Goal: Find specific page/section: Find specific page/section

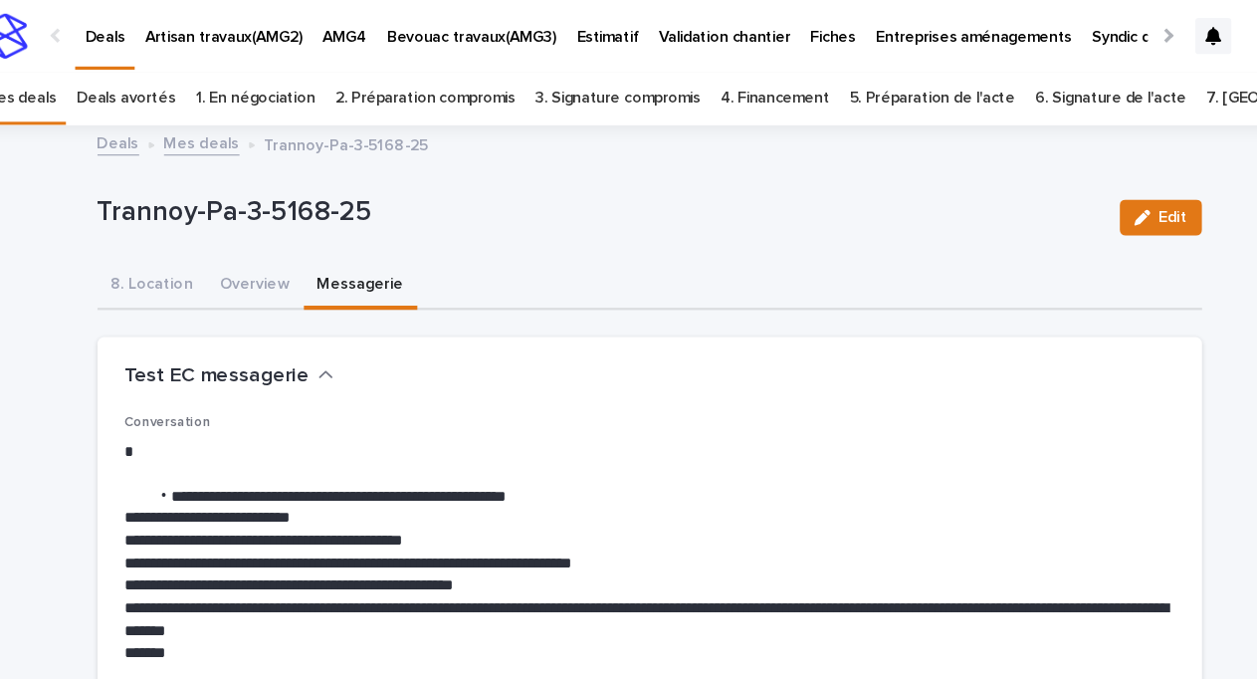
click at [240, 123] on link "Mes deals" at bounding box center [233, 125] width 67 height 23
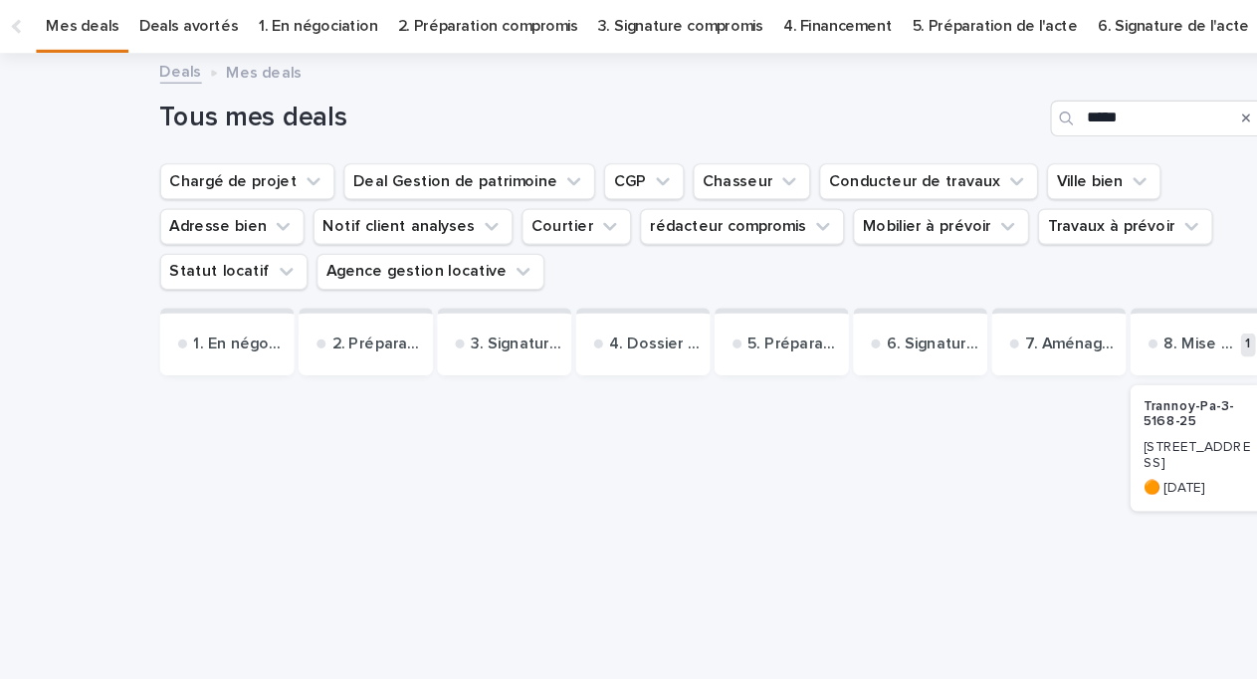
click at [1034, 426] on p "Trannoy-Pa-3-5168-25" at bounding box center [1057, 429] width 95 height 29
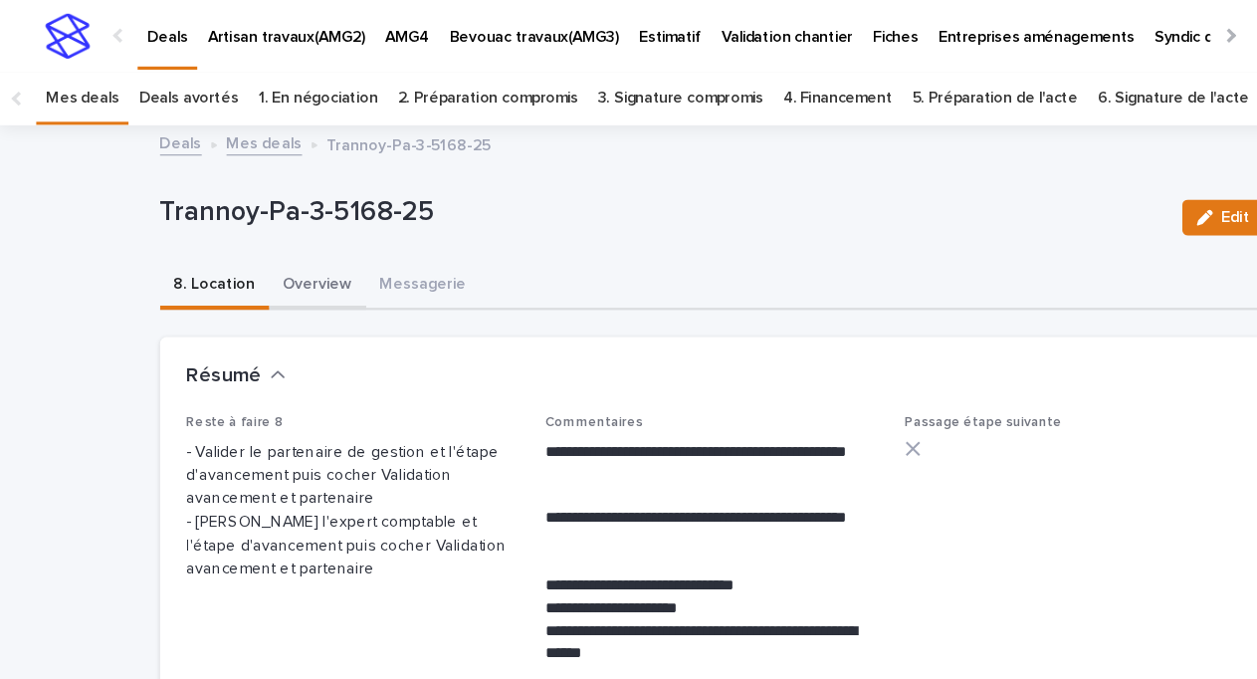
click at [287, 252] on button "Overview" at bounding box center [281, 253] width 86 height 42
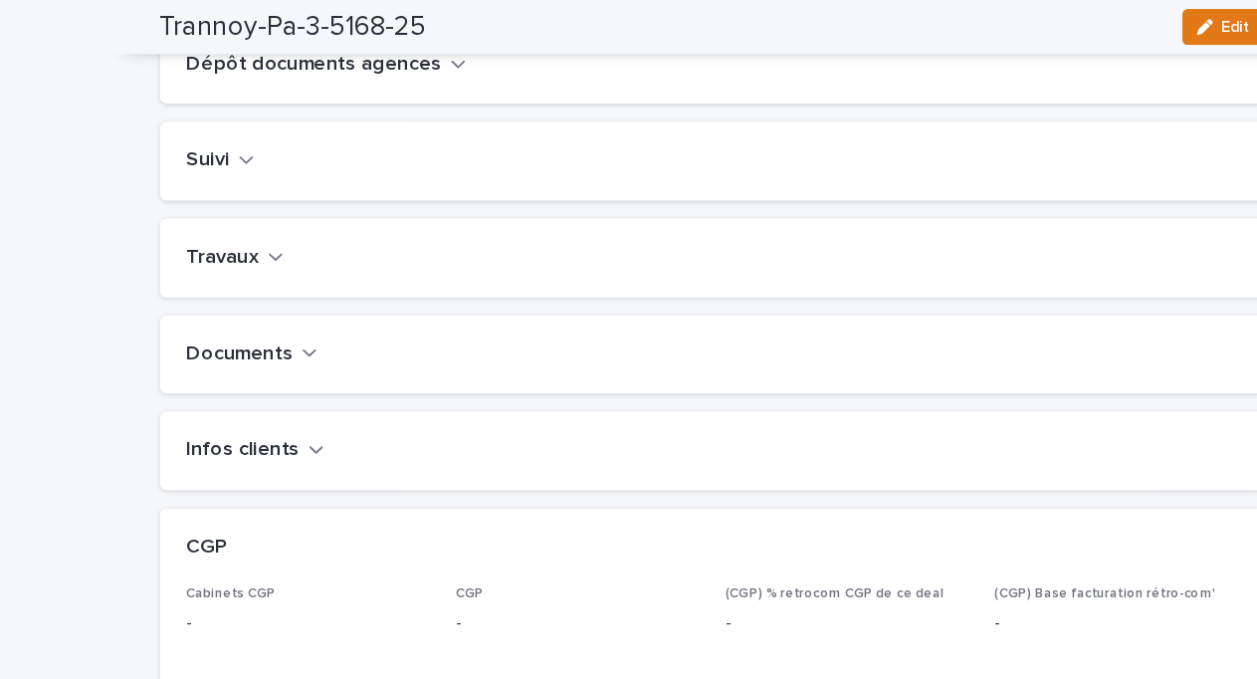
scroll to position [798, 0]
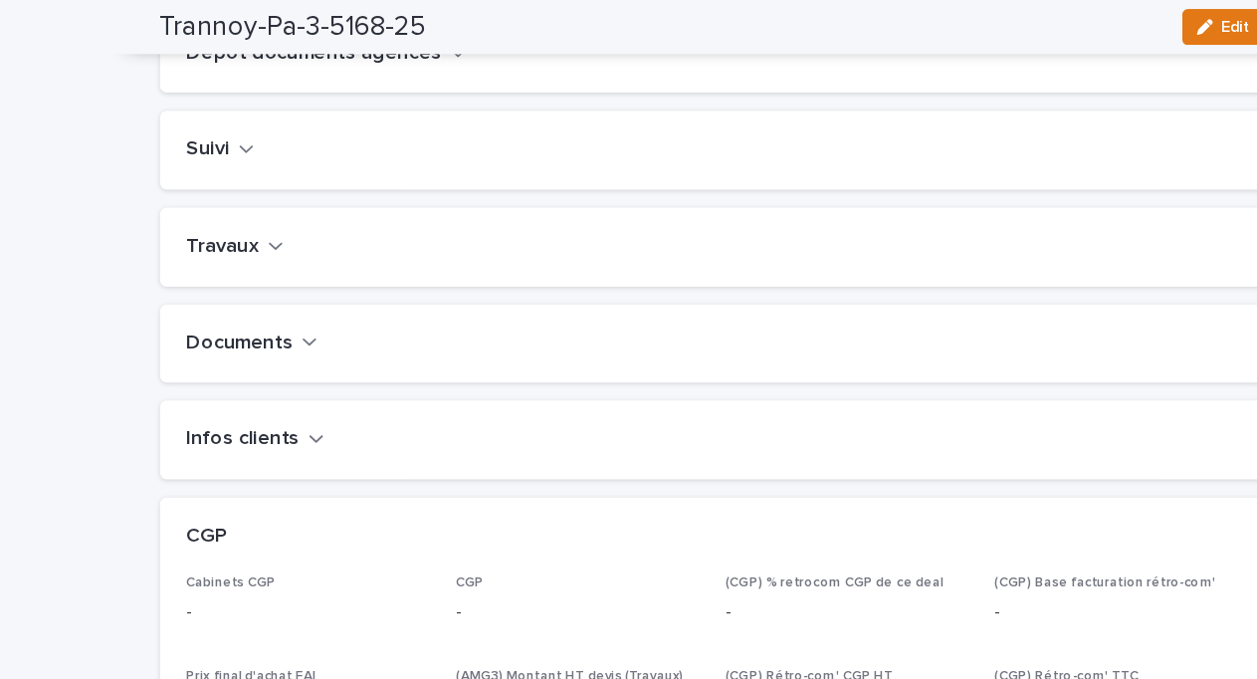
click at [237, 226] on icon "button" at bounding box center [244, 217] width 14 height 18
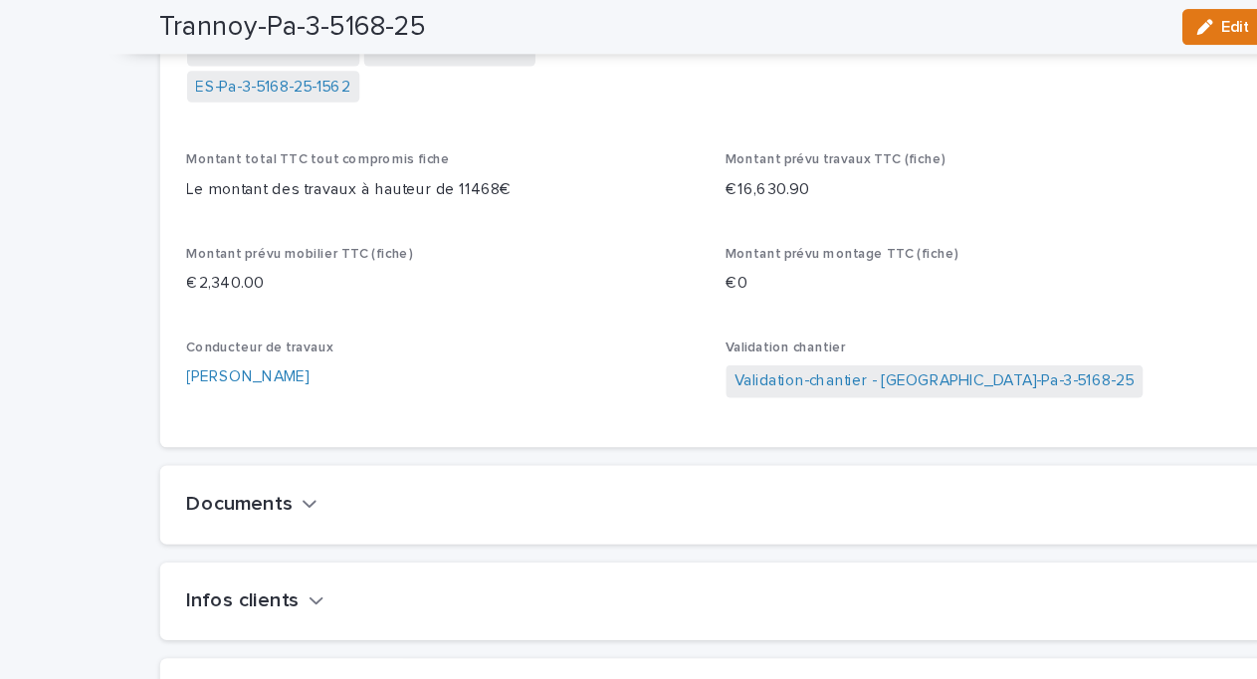
scroll to position [1164, 0]
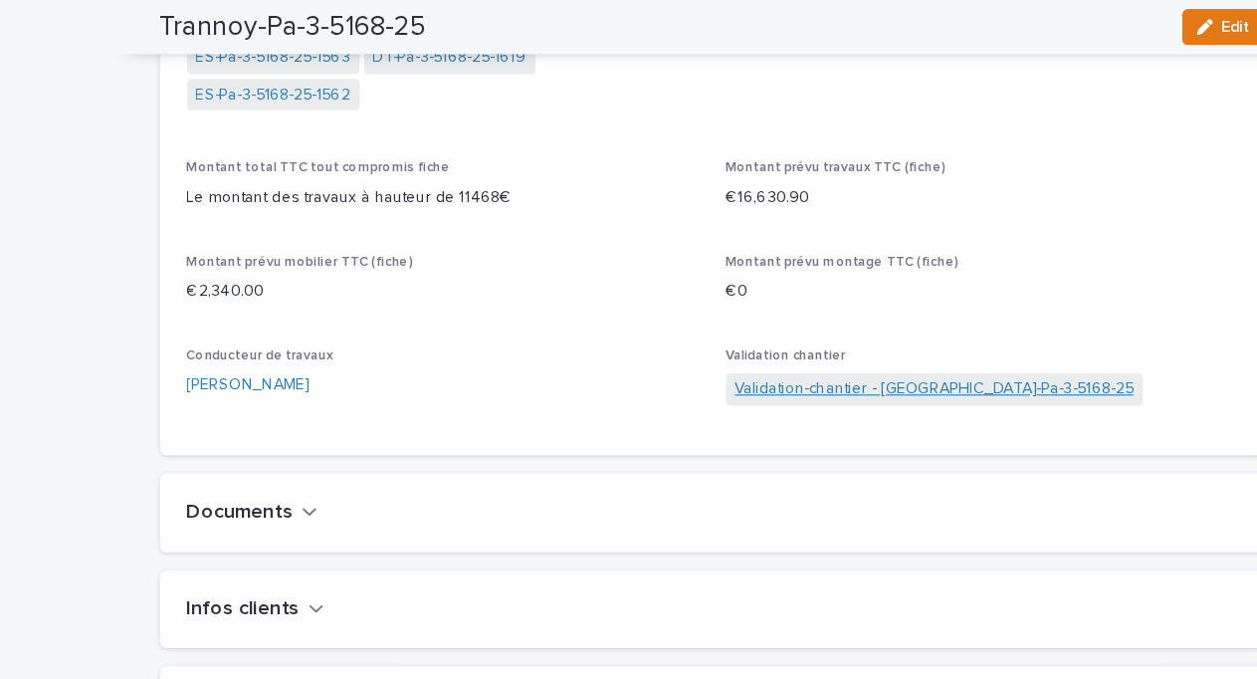
click at [770, 354] on link "Validation-chantier - [GEOGRAPHIC_DATA]-Pa-3-5168-25" at bounding box center [825, 344] width 352 height 21
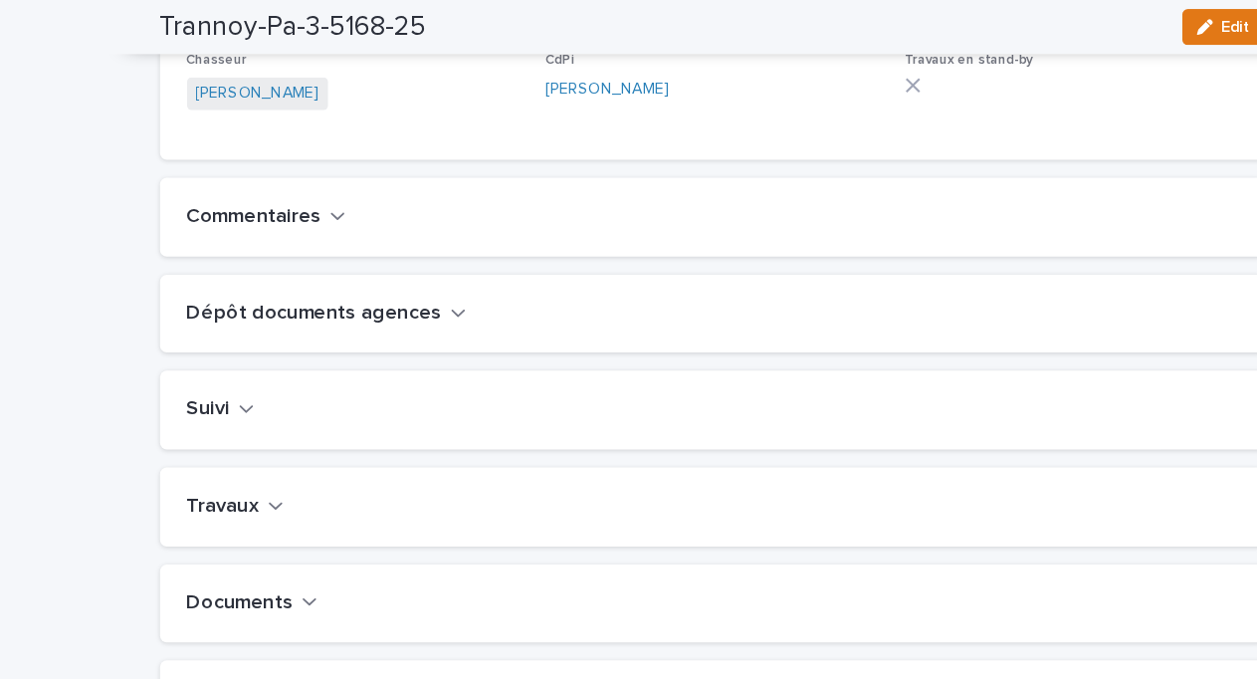
scroll to position [675, 0]
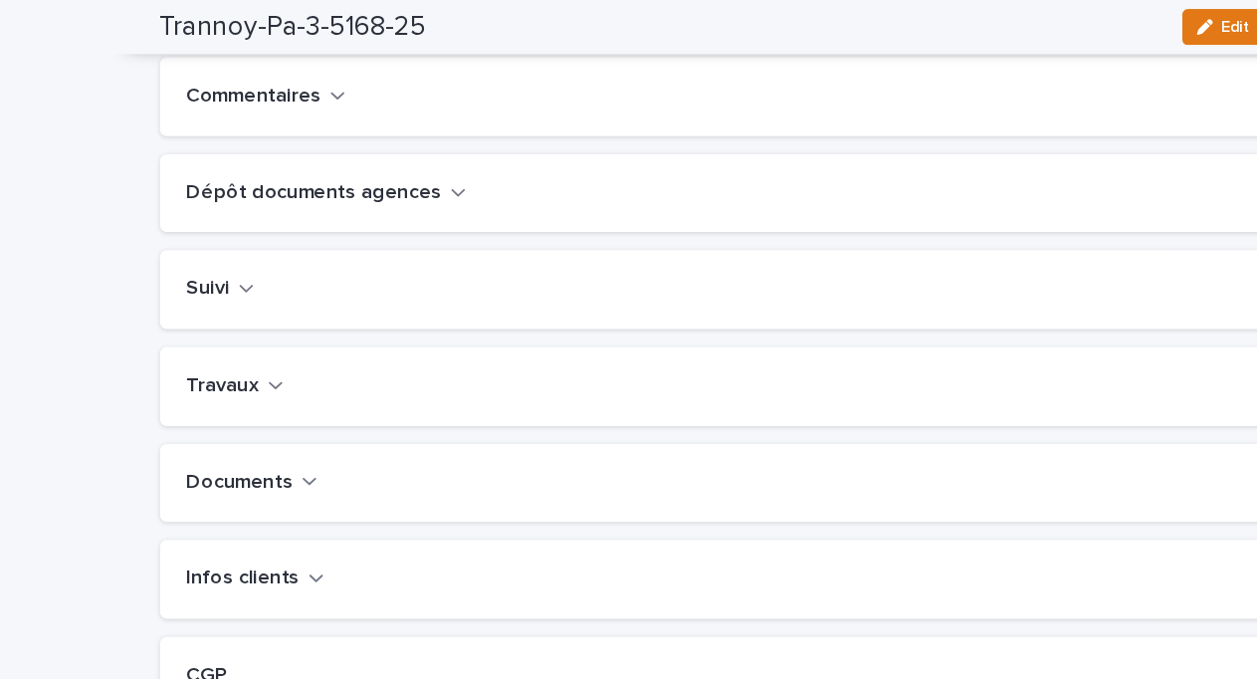
click at [241, 349] on icon "button" at bounding box center [244, 341] width 14 height 18
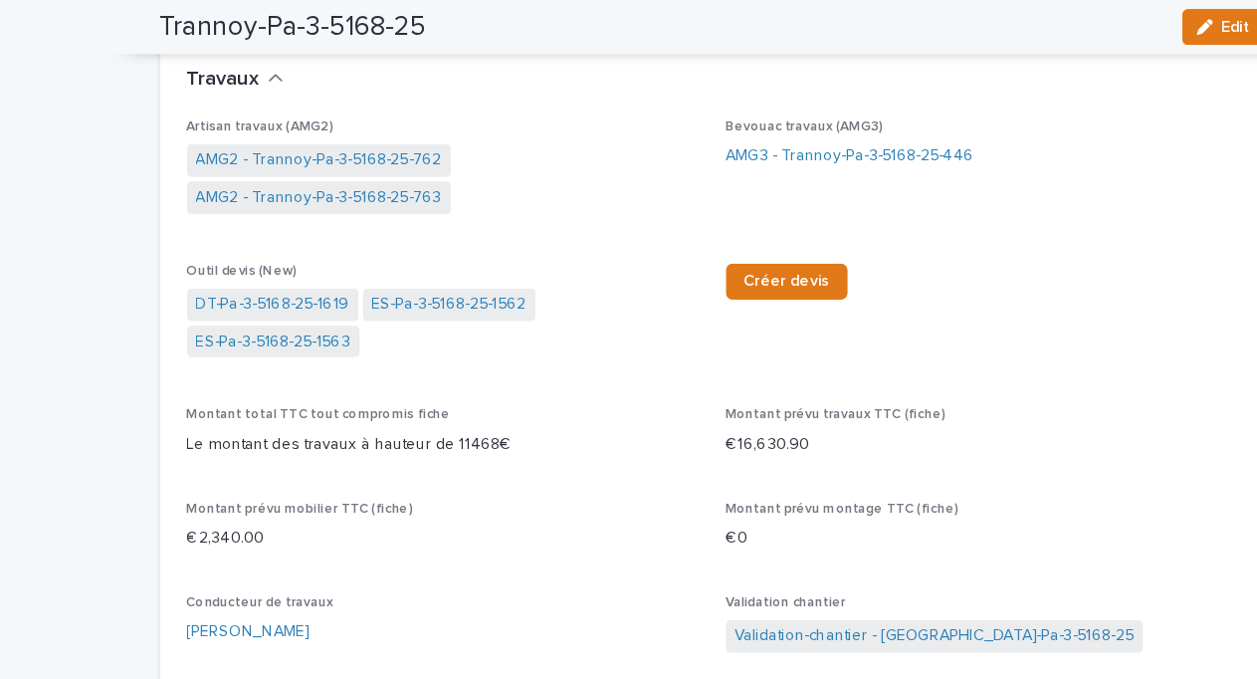
scroll to position [1019, 0]
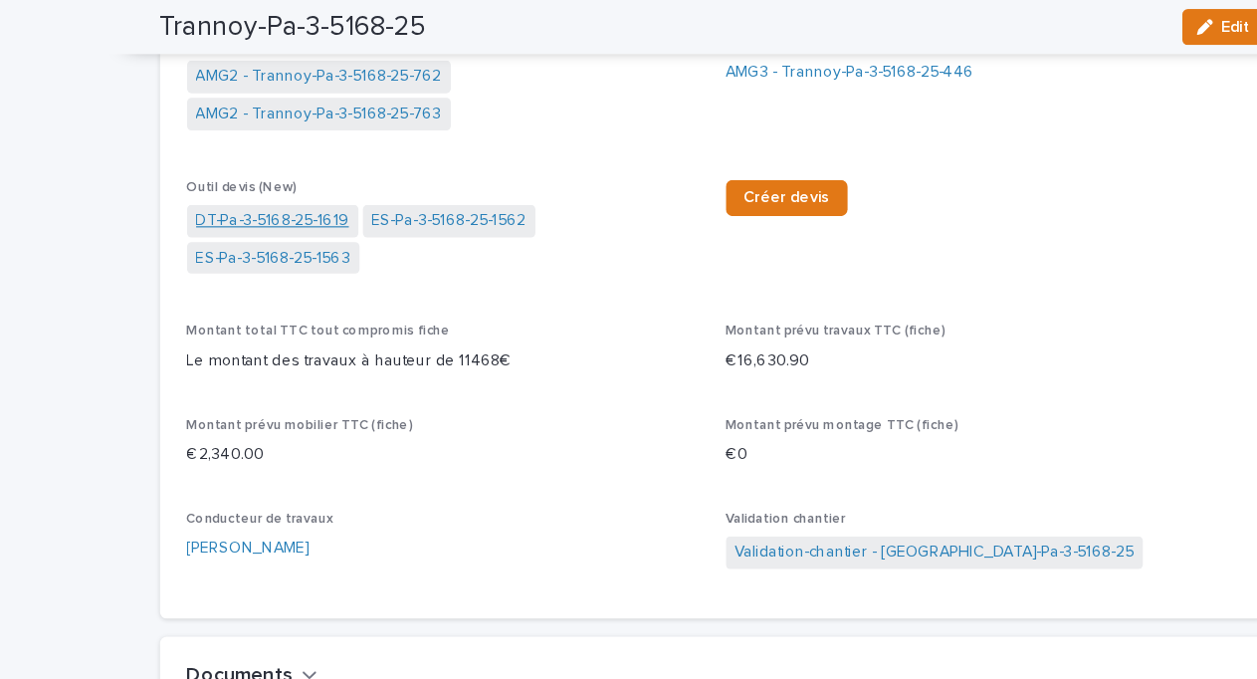
click at [264, 206] on link "DT-Pa-3-5168-25-1619" at bounding box center [240, 195] width 135 height 21
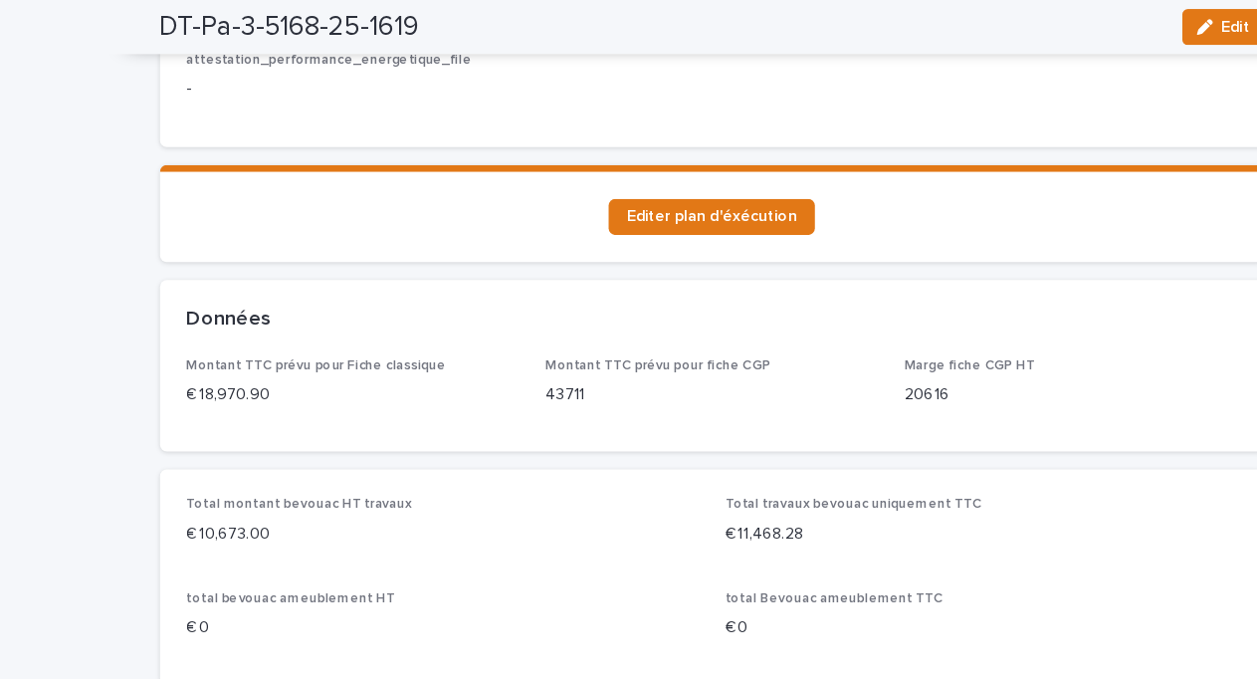
scroll to position [1252, 0]
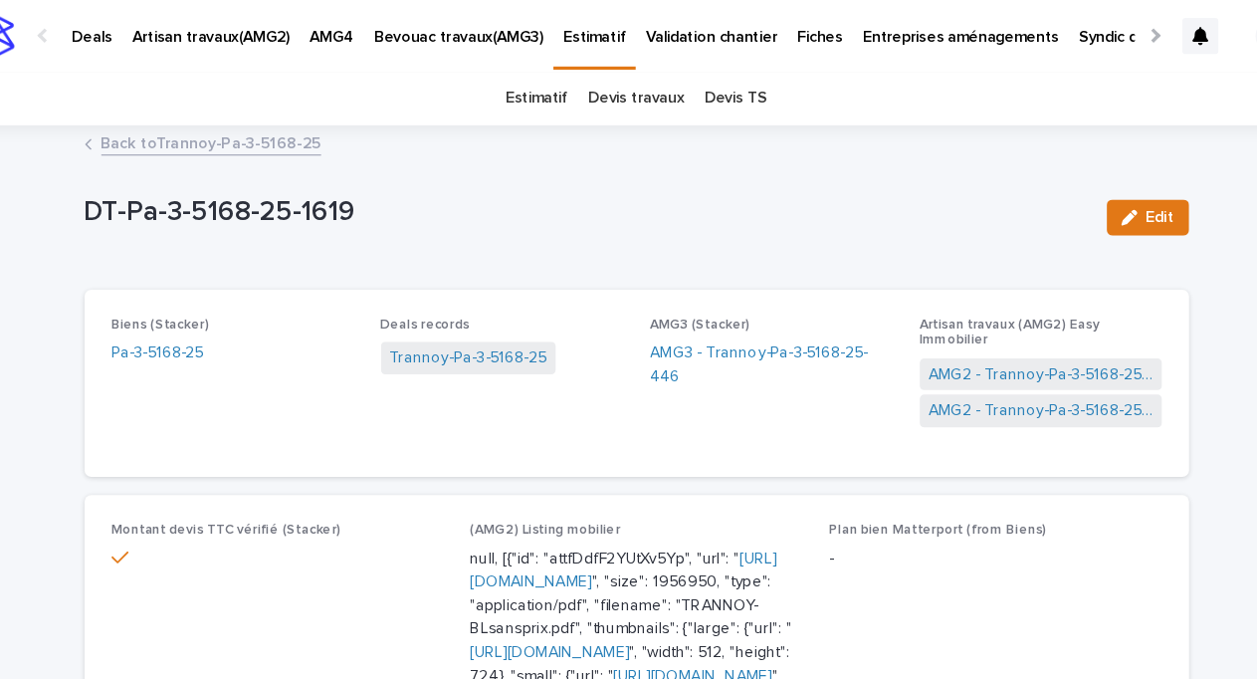
scroll to position [17, 0]
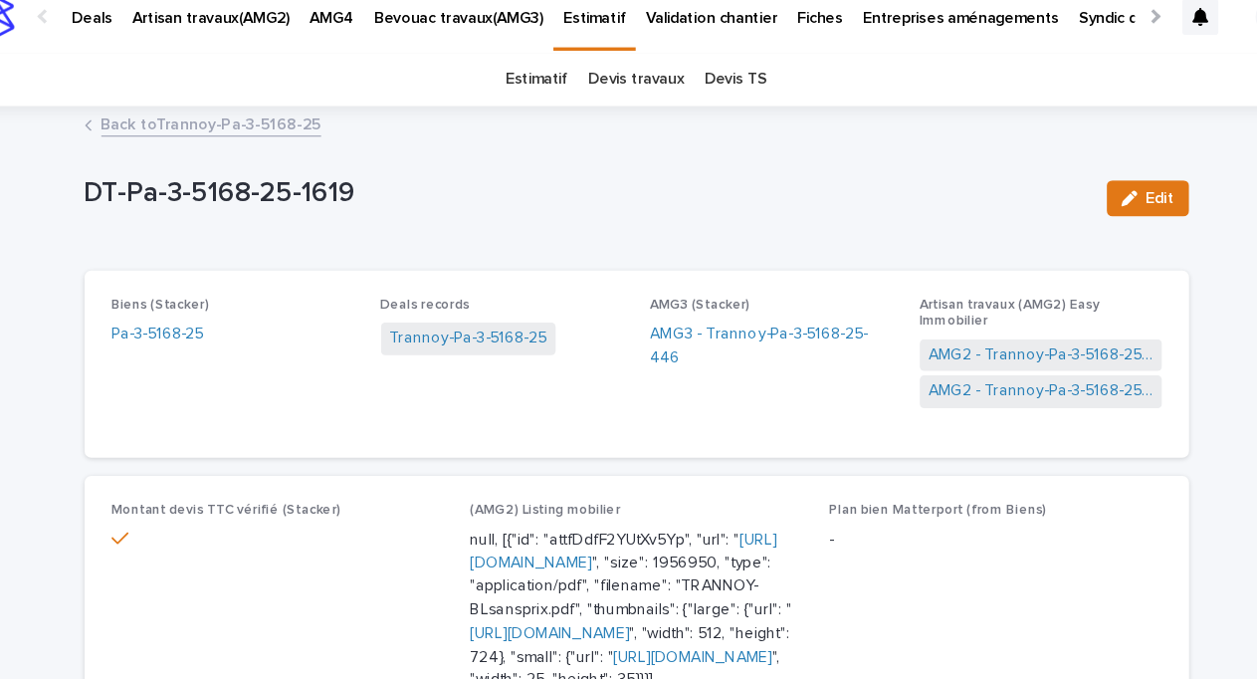
click at [260, 110] on link "Back to Trannoy-Pa-3-5168-25" at bounding box center [253, 109] width 194 height 23
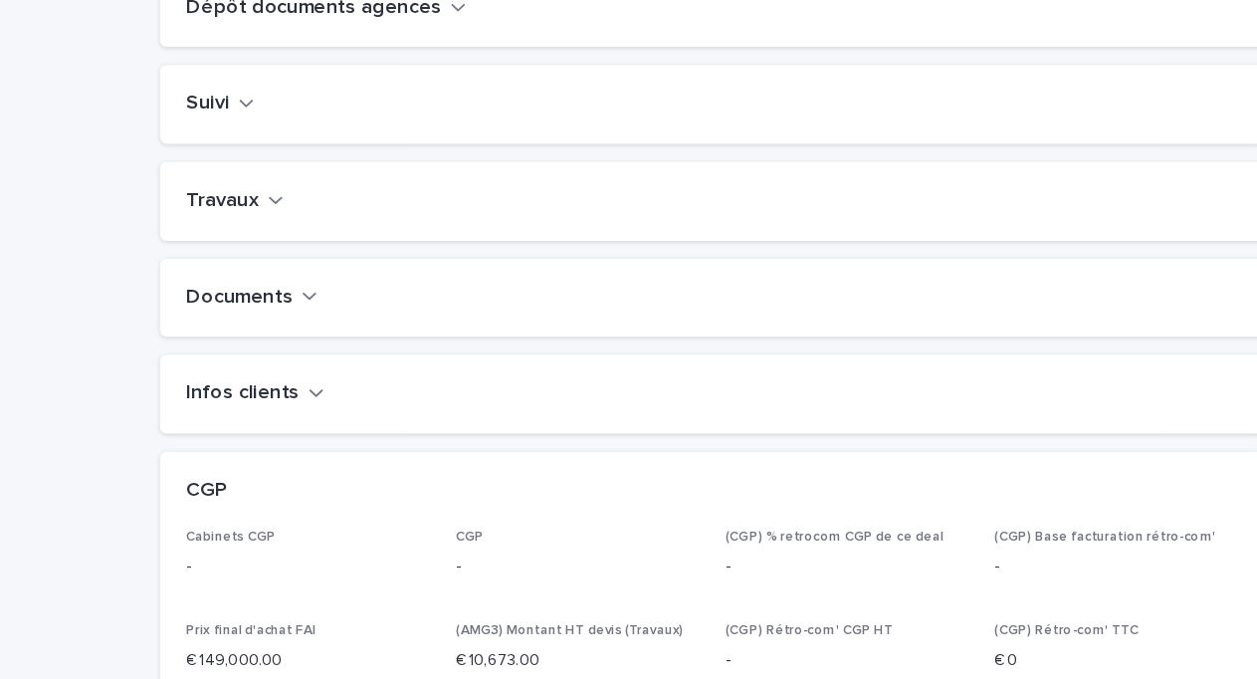
scroll to position [766, 0]
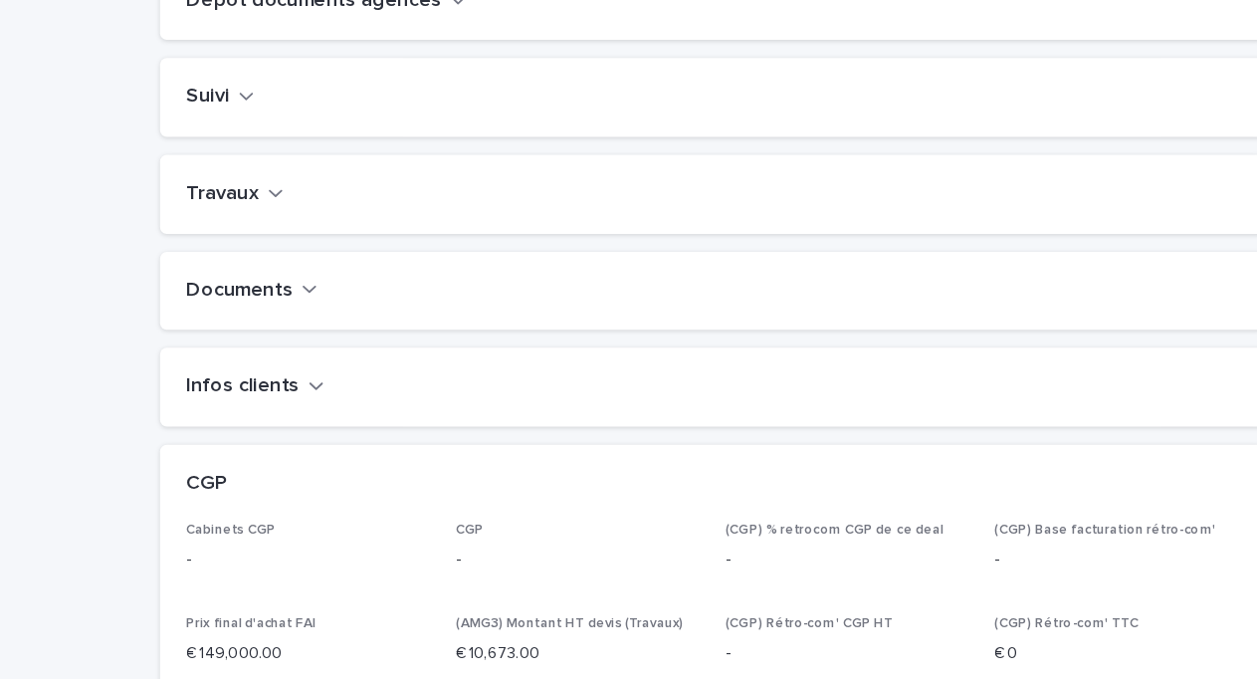
click at [243, 259] on icon "button" at bounding box center [244, 250] width 14 height 18
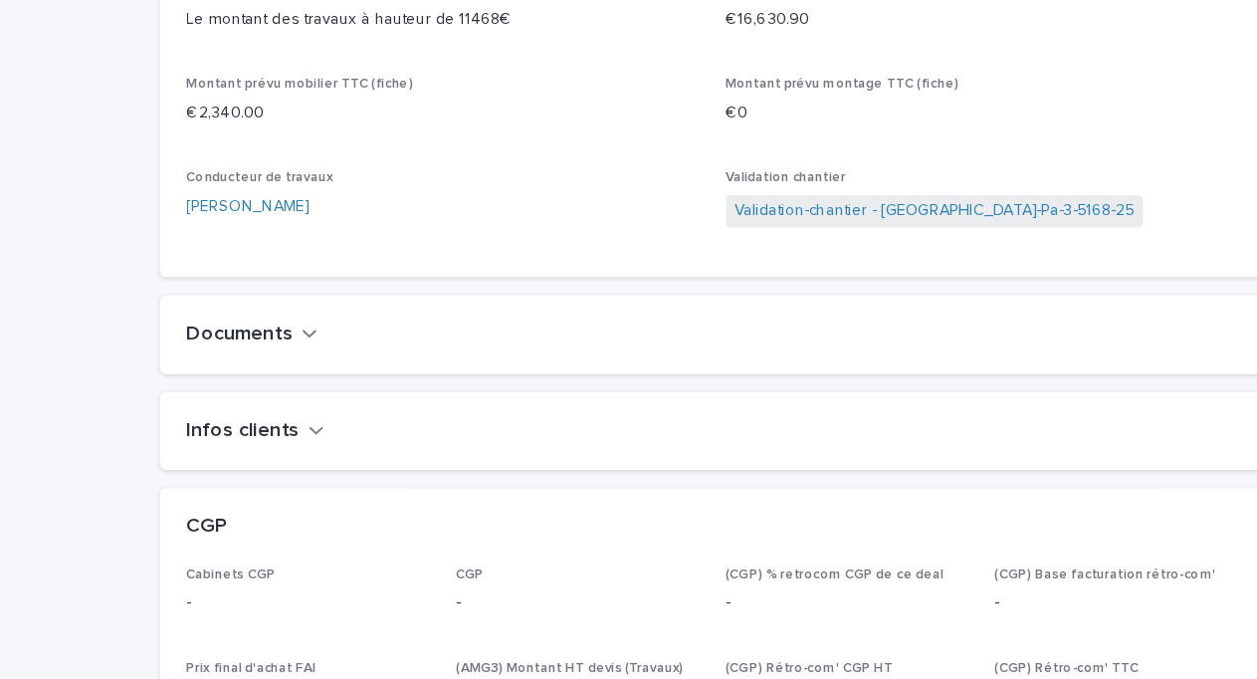
scroll to position [1253, 0]
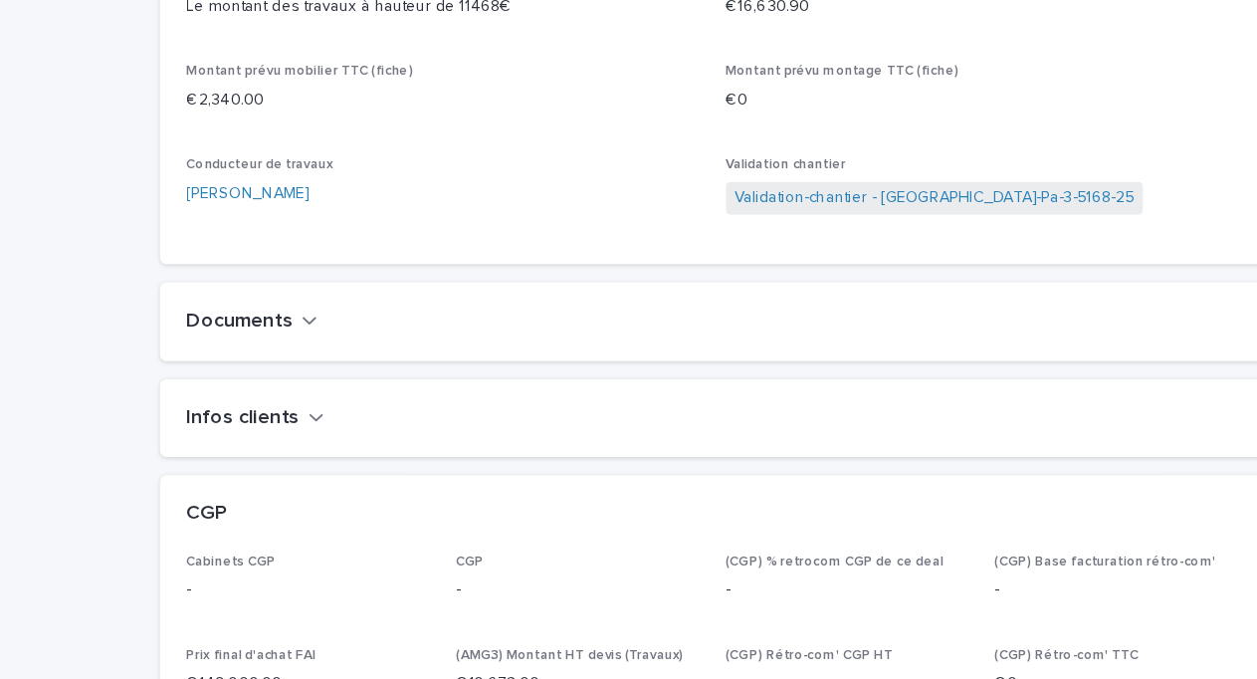
click at [283, 374] on div "Documents" at bounding box center [625, 363] width 920 height 22
click at [269, 371] on icon "button" at bounding box center [274, 362] width 14 height 18
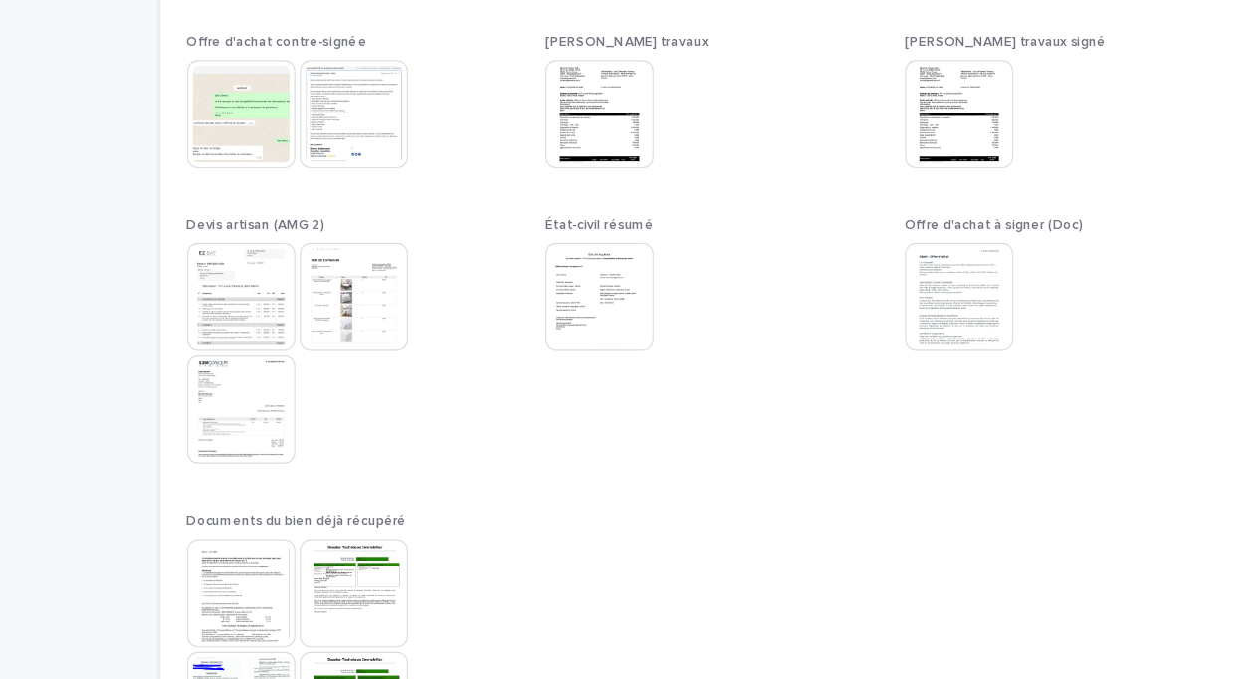
scroll to position [2723, 0]
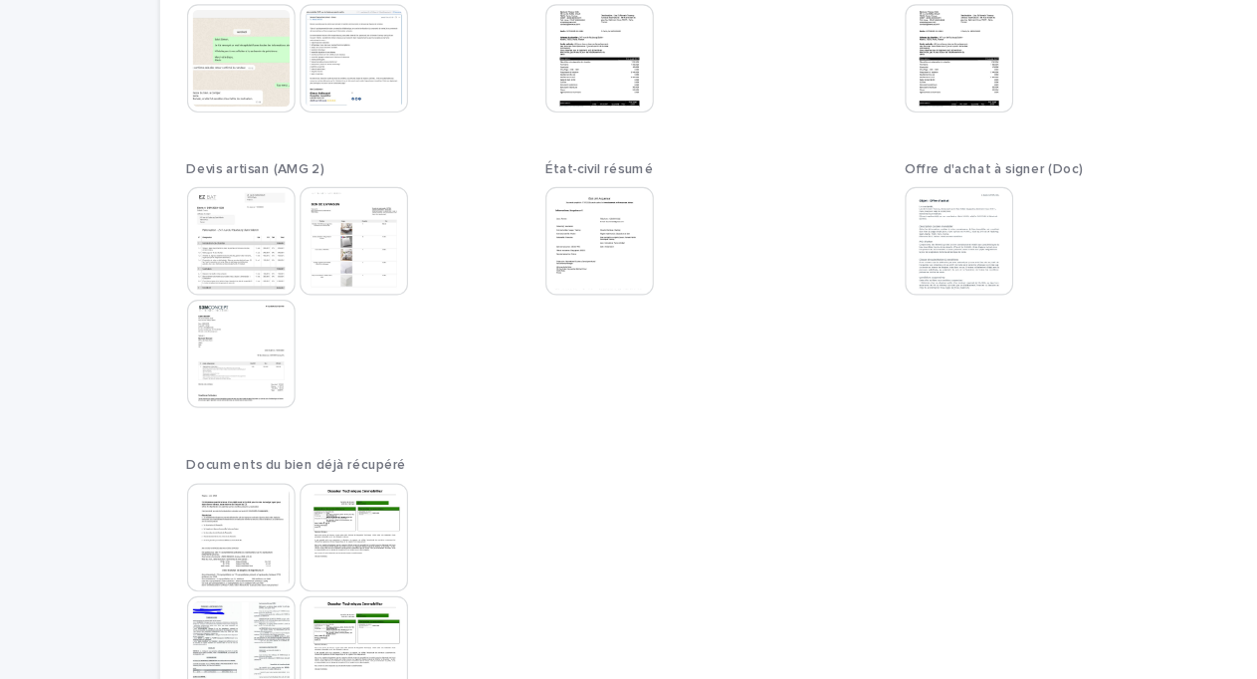
click at [190, 308] on img at bounding box center [213, 292] width 96 height 96
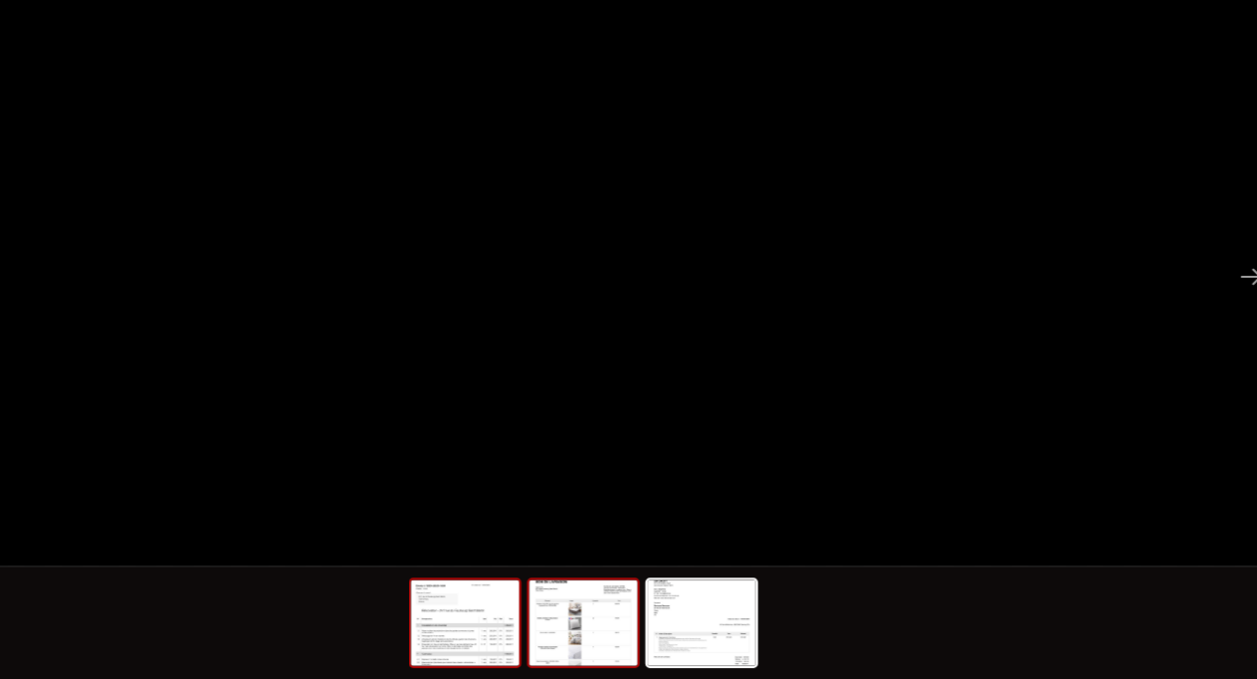
click at [616, 651] on img at bounding box center [626, 629] width 96 height 76
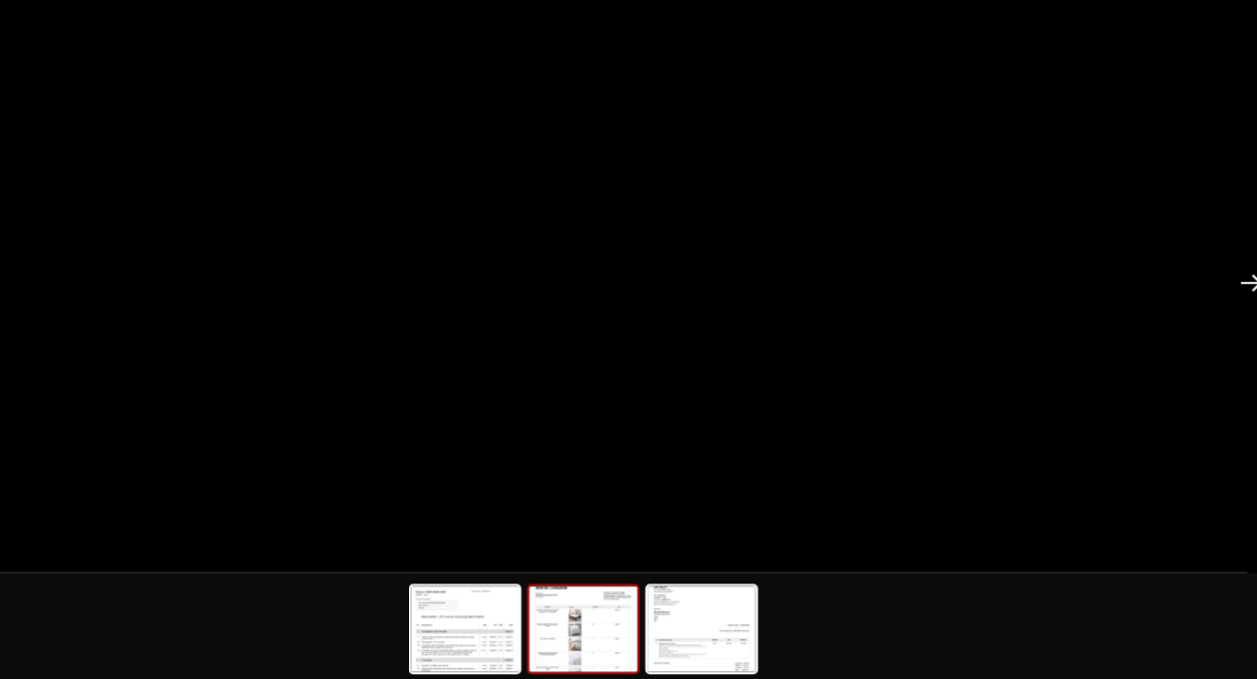
scroll to position [0, 0]
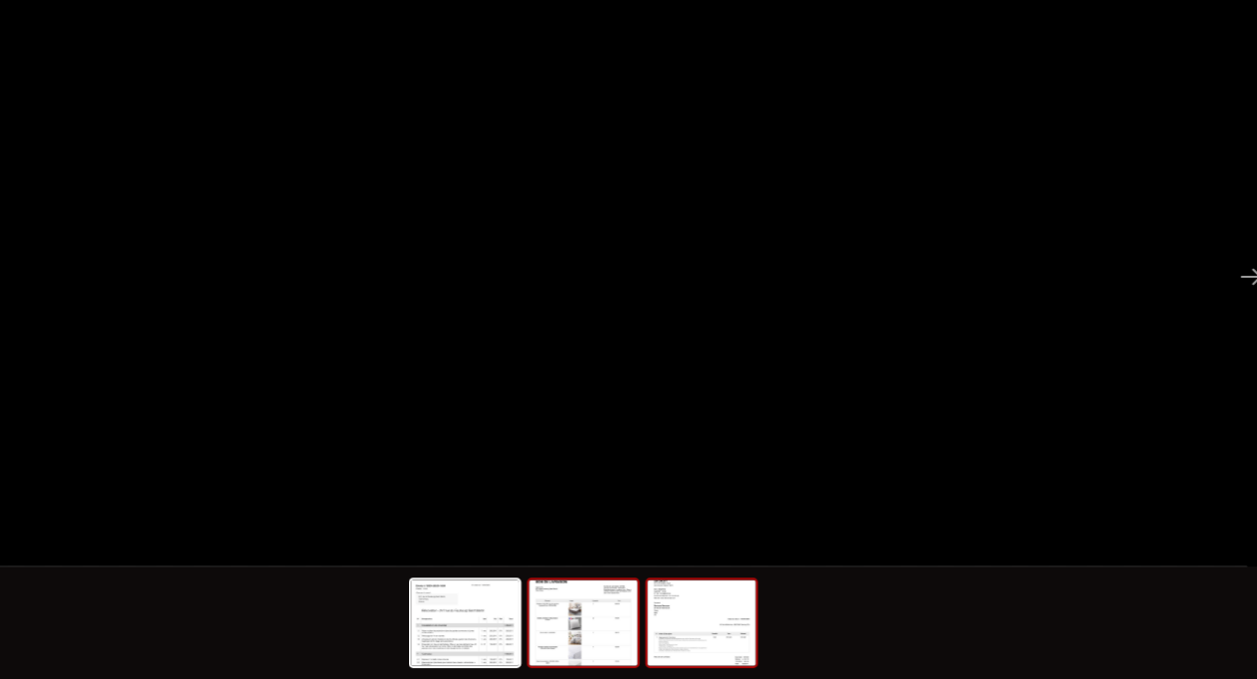
click at [742, 643] on img at bounding box center [731, 629] width 96 height 76
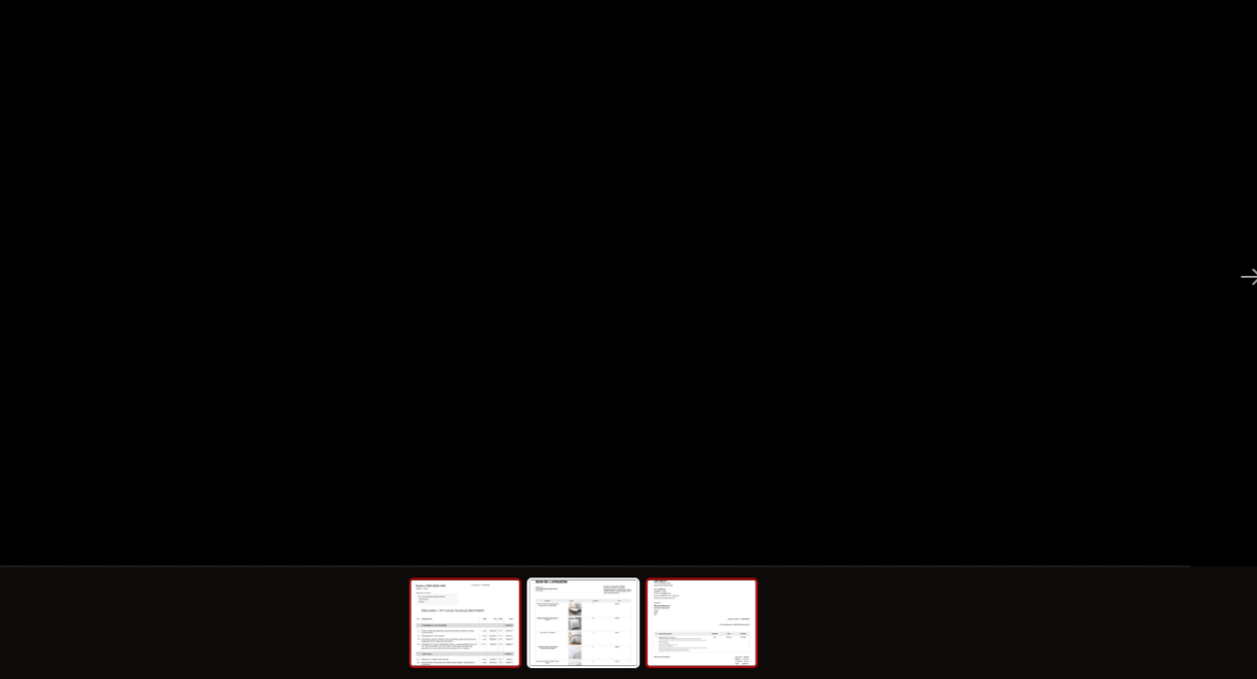
click at [494, 644] on img at bounding box center [522, 629] width 96 height 76
